Goal: Use online tool/utility

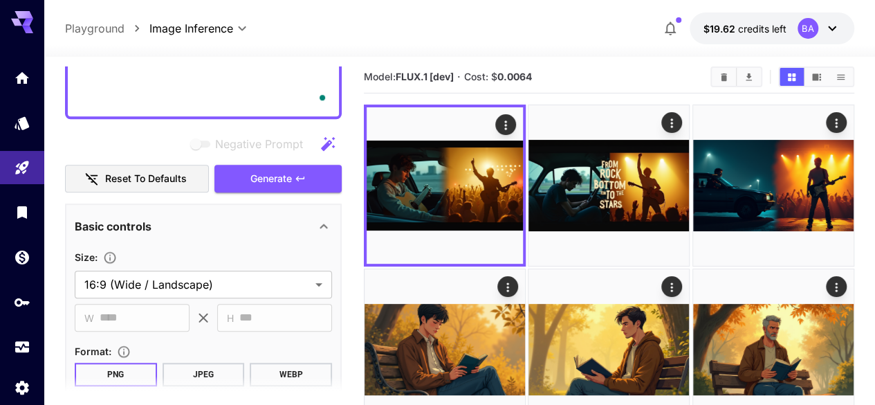
scroll to position [484, 0]
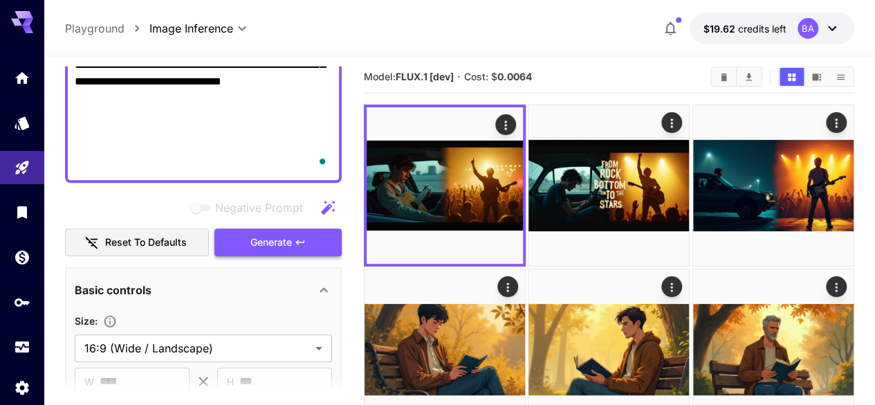
click at [275, 239] on span "Generate" at bounding box center [271, 242] width 42 height 17
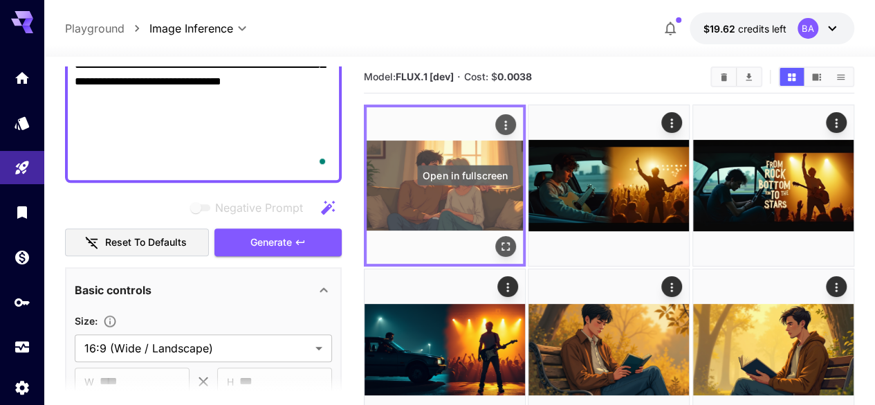
click at [499, 239] on icon "Open in fullscreen" at bounding box center [506, 246] width 14 height 14
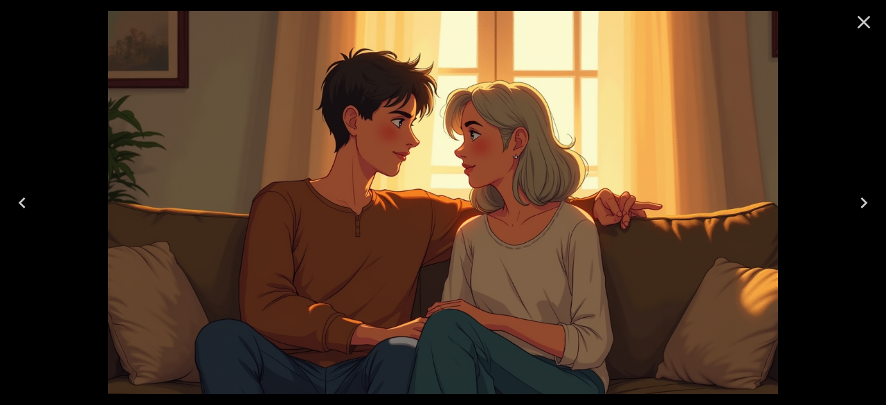
click at [859, 23] on icon "Close" at bounding box center [863, 22] width 22 height 22
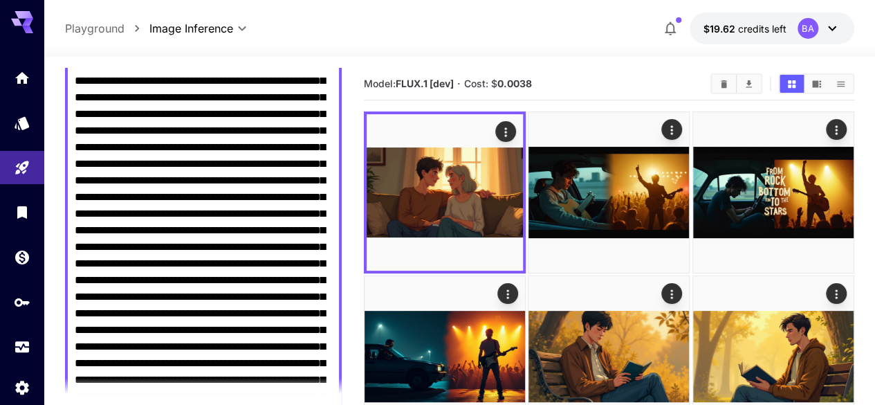
scroll to position [138, 0]
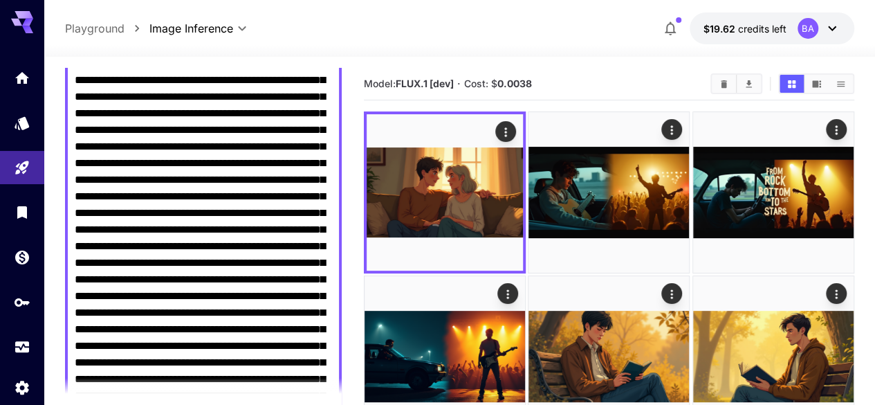
drag, startPoint x: 201, startPoint y: 95, endPoint x: 161, endPoint y: 94, distance: 40.2
click at [161, 94] on textarea "Negative Prompt" at bounding box center [203, 287] width 257 height 465
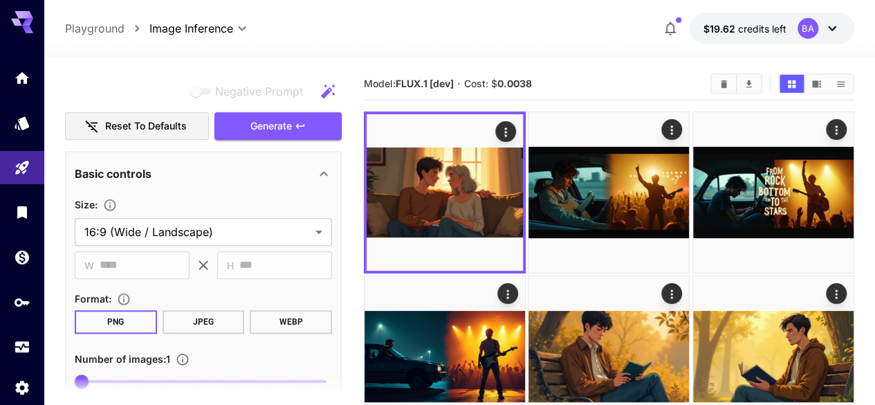
scroll to position [623, 0]
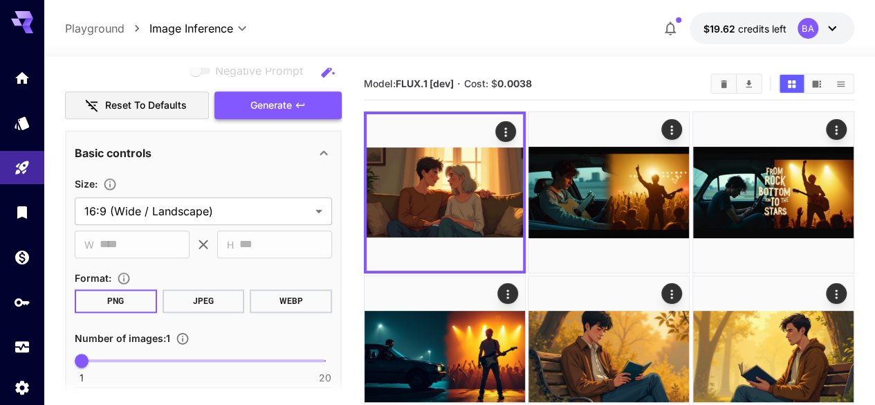
click at [257, 99] on span "Generate" at bounding box center [271, 105] width 42 height 17
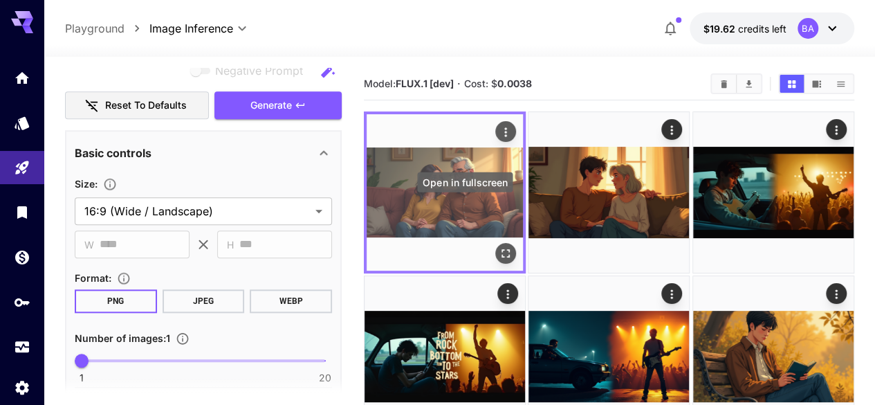
click at [499, 246] on icon "Open in fullscreen" at bounding box center [506, 253] width 14 height 14
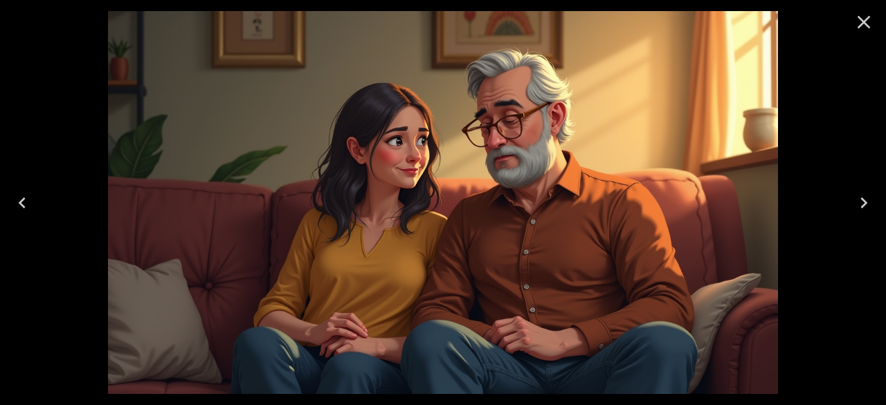
click at [858, 24] on icon "Close" at bounding box center [863, 22] width 22 height 22
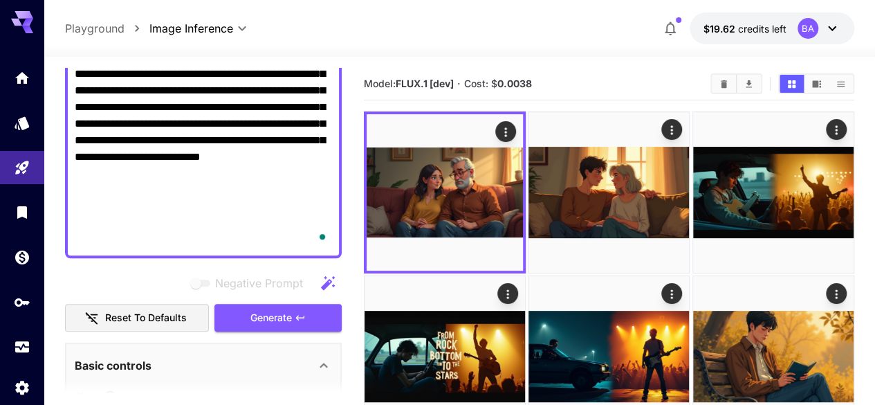
scroll to position [415, 0]
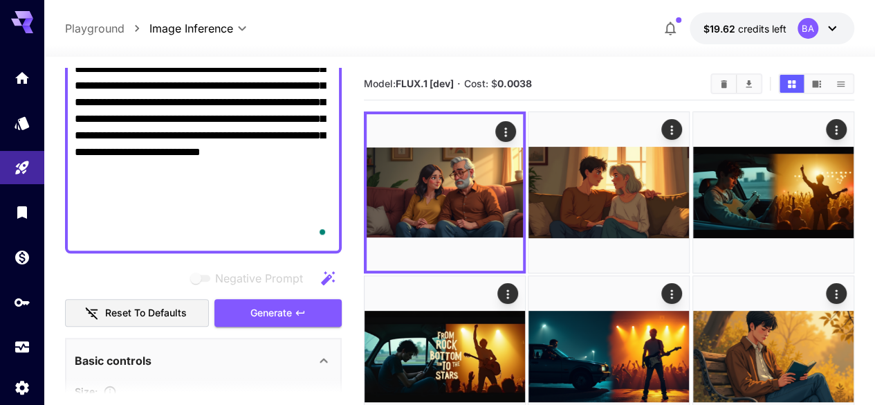
click at [302, 221] on textarea "Negative Prompt" at bounding box center [203, 11] width 257 height 465
click at [282, 318] on span "Generate" at bounding box center [271, 312] width 42 height 17
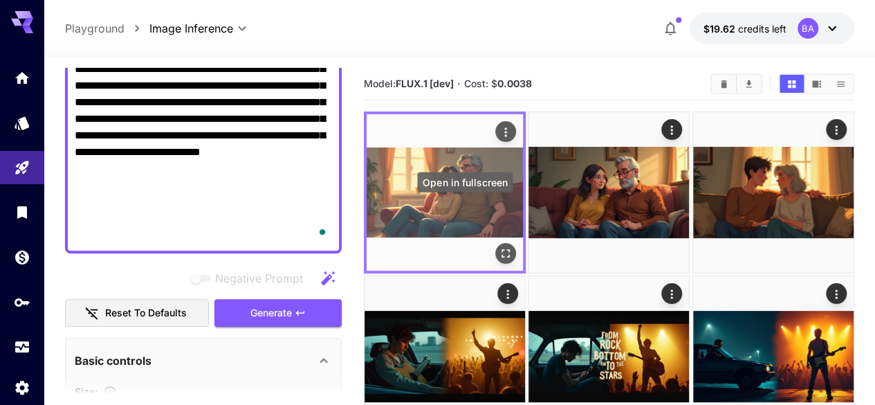
click at [499, 246] on icon "Open in fullscreen" at bounding box center [506, 253] width 14 height 14
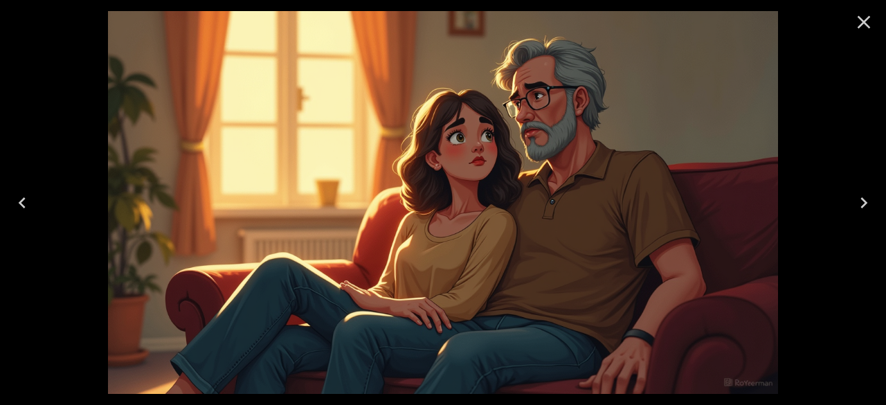
click at [873, 24] on icon "Close" at bounding box center [863, 22] width 22 height 22
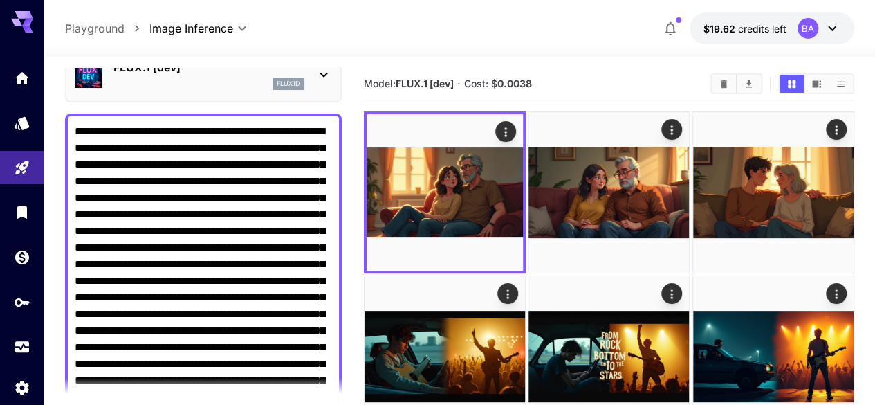
scroll to position [69, 0]
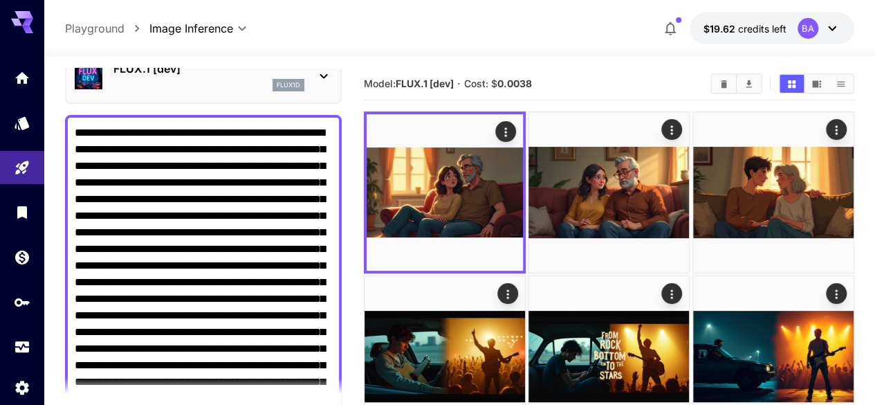
click at [300, 167] on textarea "Negative Prompt" at bounding box center [203, 357] width 257 height 465
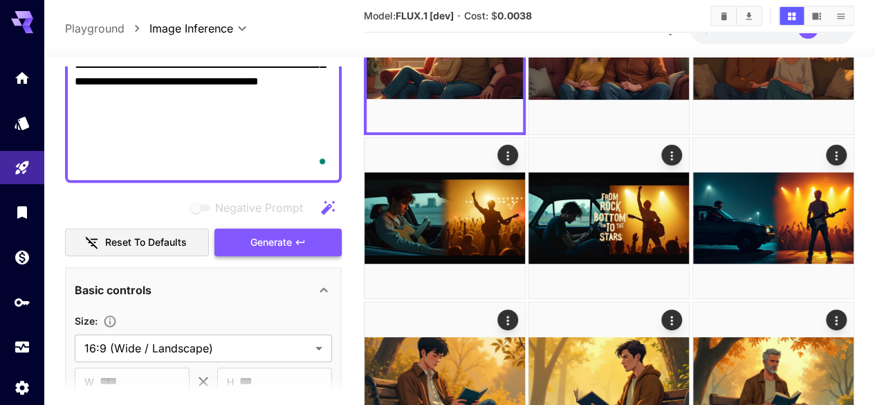
scroll to position [346, 0]
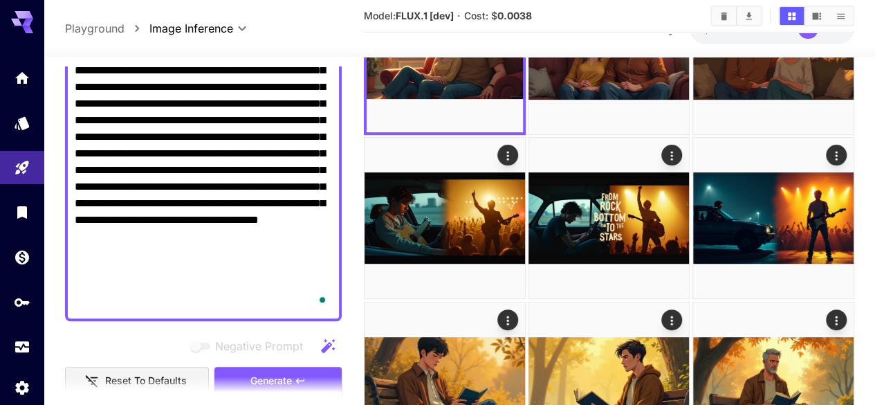
type textarea "**********"
click at [296, 376] on section at bounding box center [203, 393] width 277 height 35
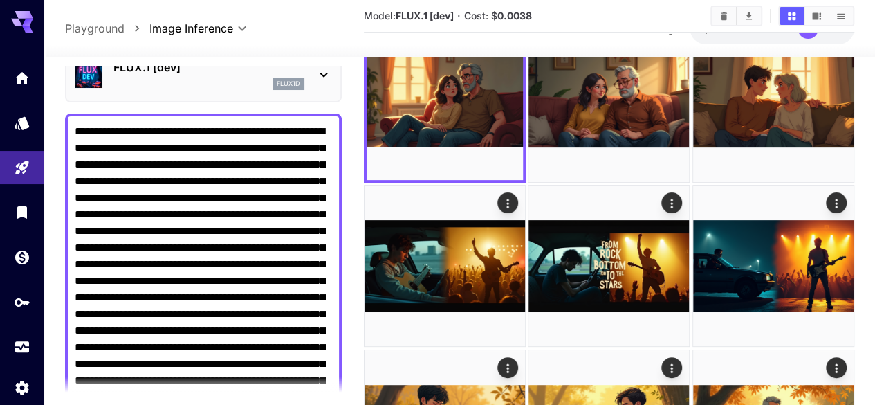
scroll to position [69, 0]
